Goal: Task Accomplishment & Management: Use online tool/utility

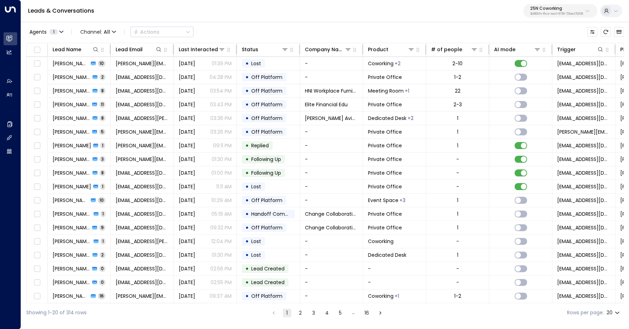
click at [548, 16] on button "25N Coworking 3b9800f4-81ca-4ec0-8758-72fbe4763f36" at bounding box center [560, 10] width 74 height 13
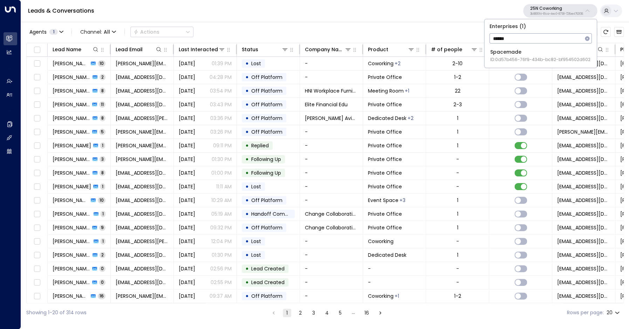
type input "******"
click at [535, 56] on div "Spacemade ID: 0d57b456-76f9-434b-bc82-bf954502d602" at bounding box center [540, 55] width 100 height 14
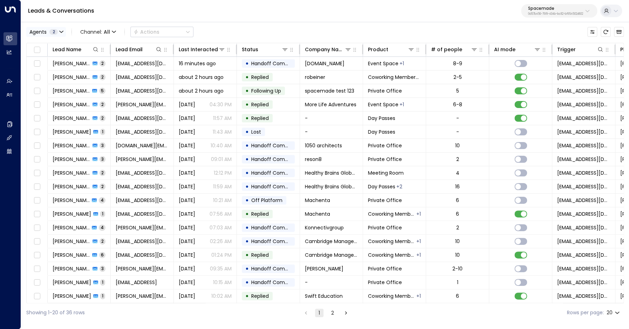
click at [41, 31] on span "Agents" at bounding box center [37, 31] width 17 height 5
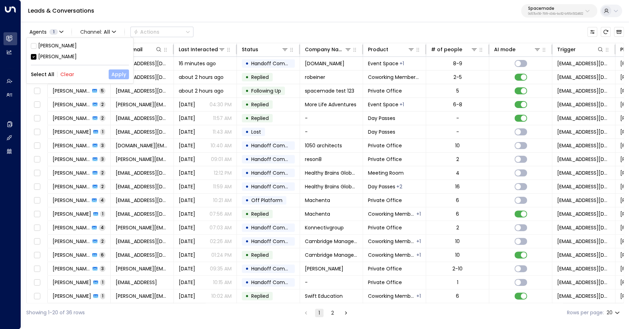
click at [115, 74] on button "Apply" at bounding box center [119, 74] width 20 height 10
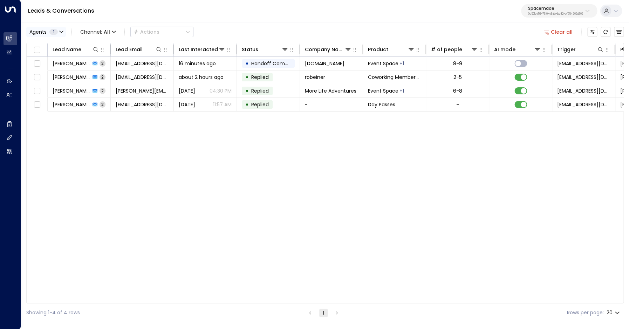
click at [50, 31] on span "1" at bounding box center [53, 32] width 8 height 6
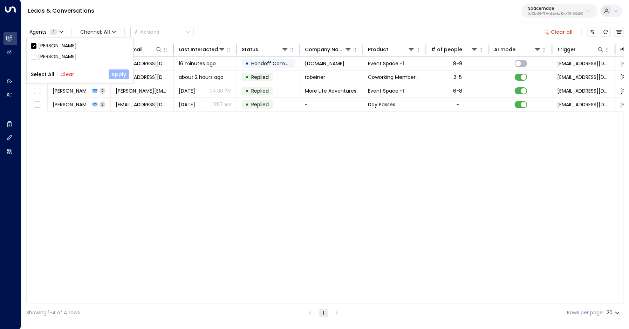
click at [115, 74] on button "Apply" at bounding box center [119, 74] width 20 height 10
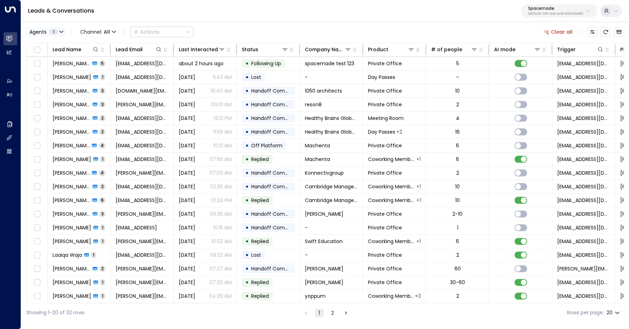
click at [50, 33] on span "1" at bounding box center [53, 32] width 8 height 6
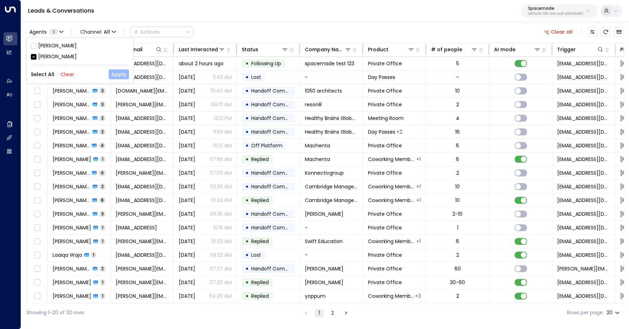
click at [117, 73] on button "Apply" at bounding box center [119, 74] width 20 height 10
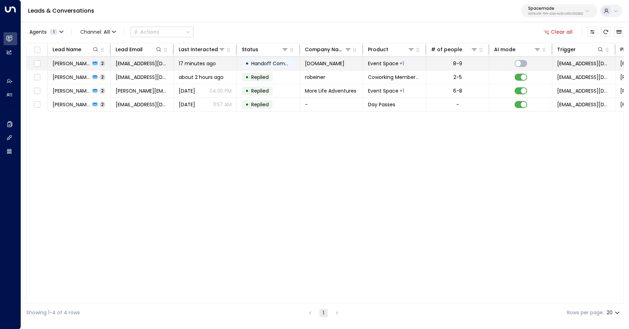
click at [74, 62] on span "[PERSON_NAME]" at bounding box center [72, 63] width 38 height 7
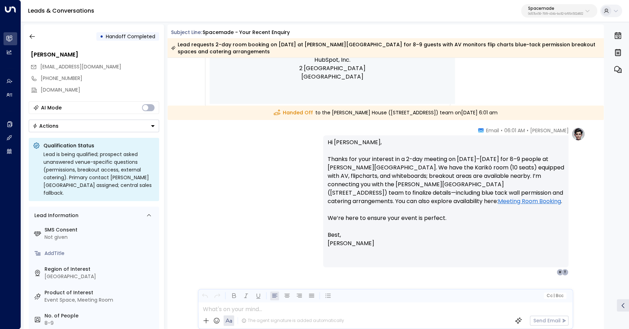
scroll to position [674, 0]
click at [34, 37] on icon "button" at bounding box center [32, 36] width 7 height 7
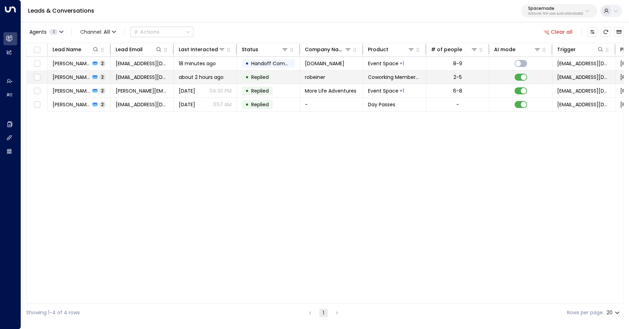
click at [67, 78] on span "[PERSON_NAME]" at bounding box center [72, 77] width 38 height 7
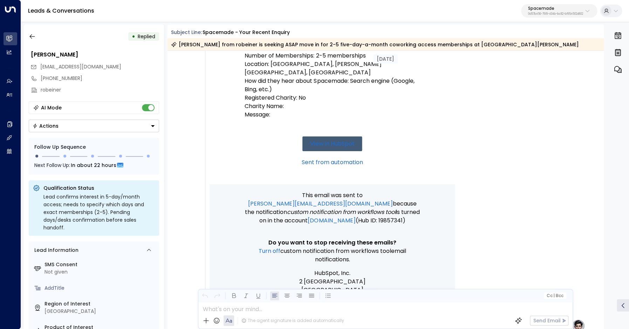
scroll to position [155, 0]
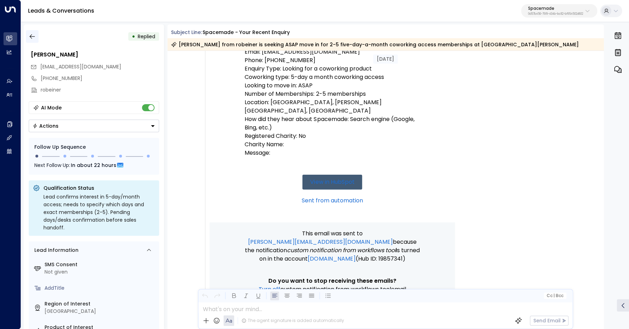
click at [32, 38] on icon "button" at bounding box center [31, 36] width 5 height 5
